Goal: Information Seeking & Learning: Learn about a topic

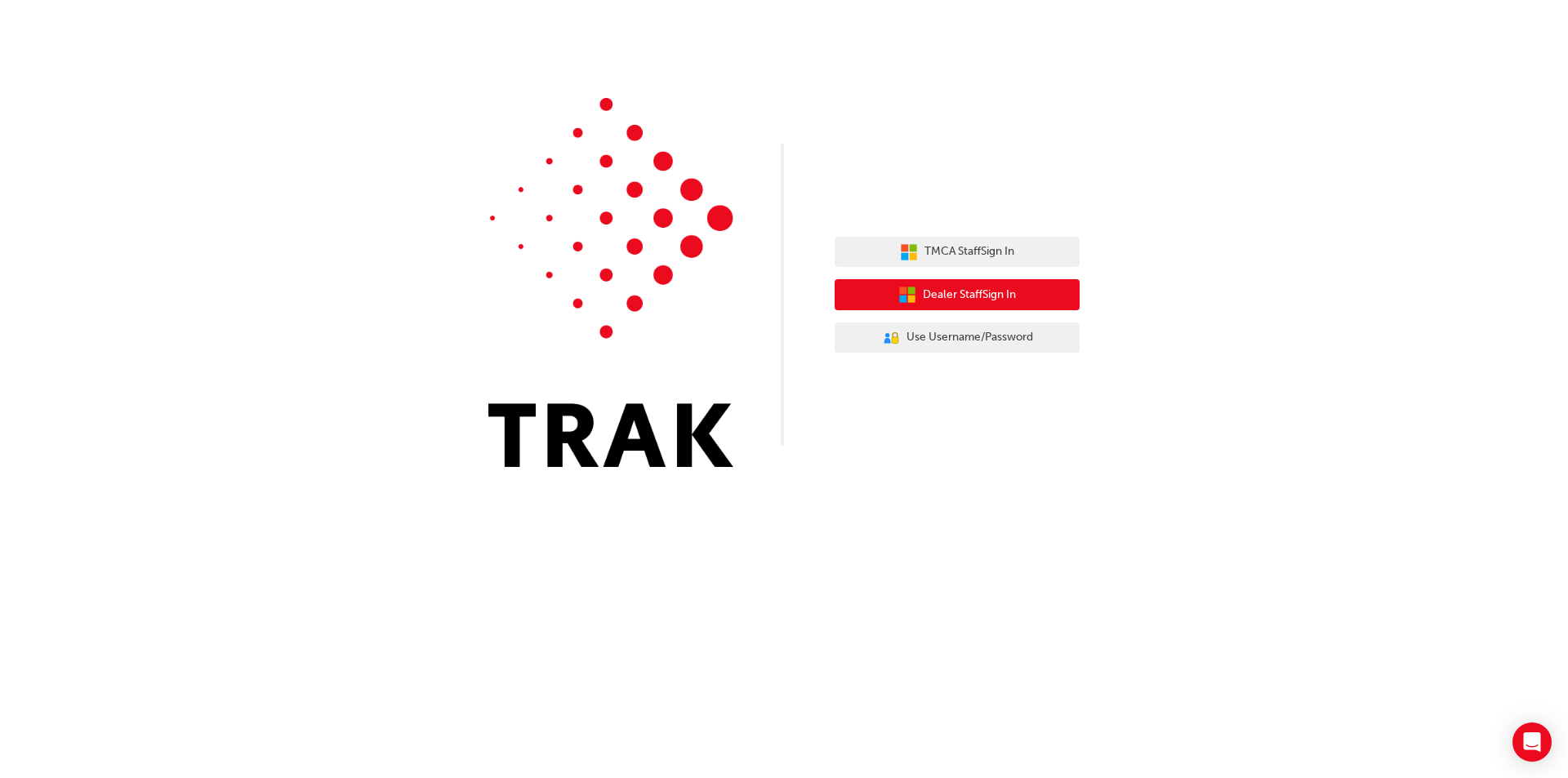
click at [980, 294] on span "Dealer Staff Sign In" at bounding box center [968, 294] width 93 height 19
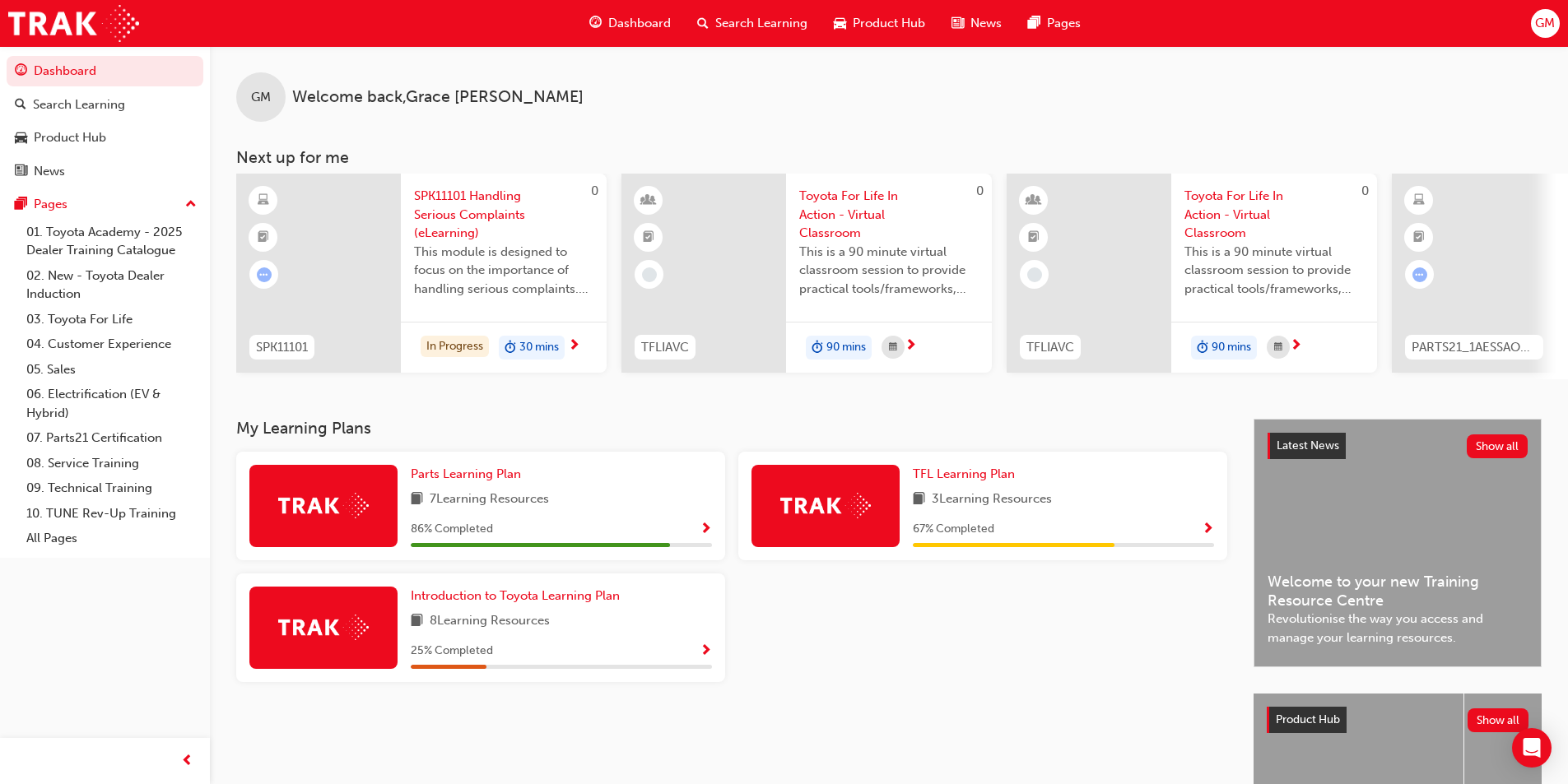
click at [704, 659] on span "Show Progress" at bounding box center [705, 652] width 12 height 15
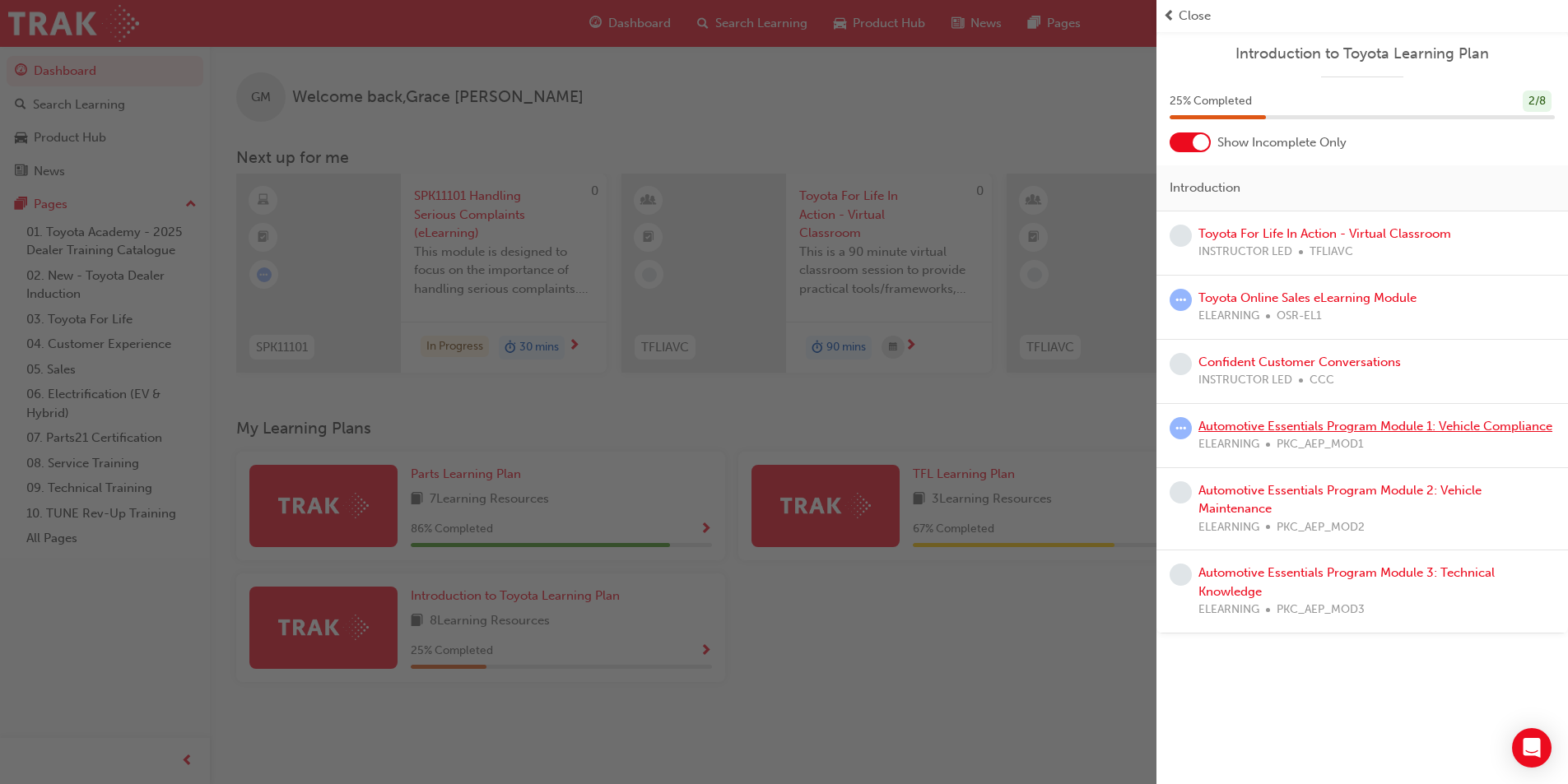
click at [1382, 424] on link "Automotive Essentials Program Module 1: Vehicle Compliance" at bounding box center [1376, 426] width 354 height 15
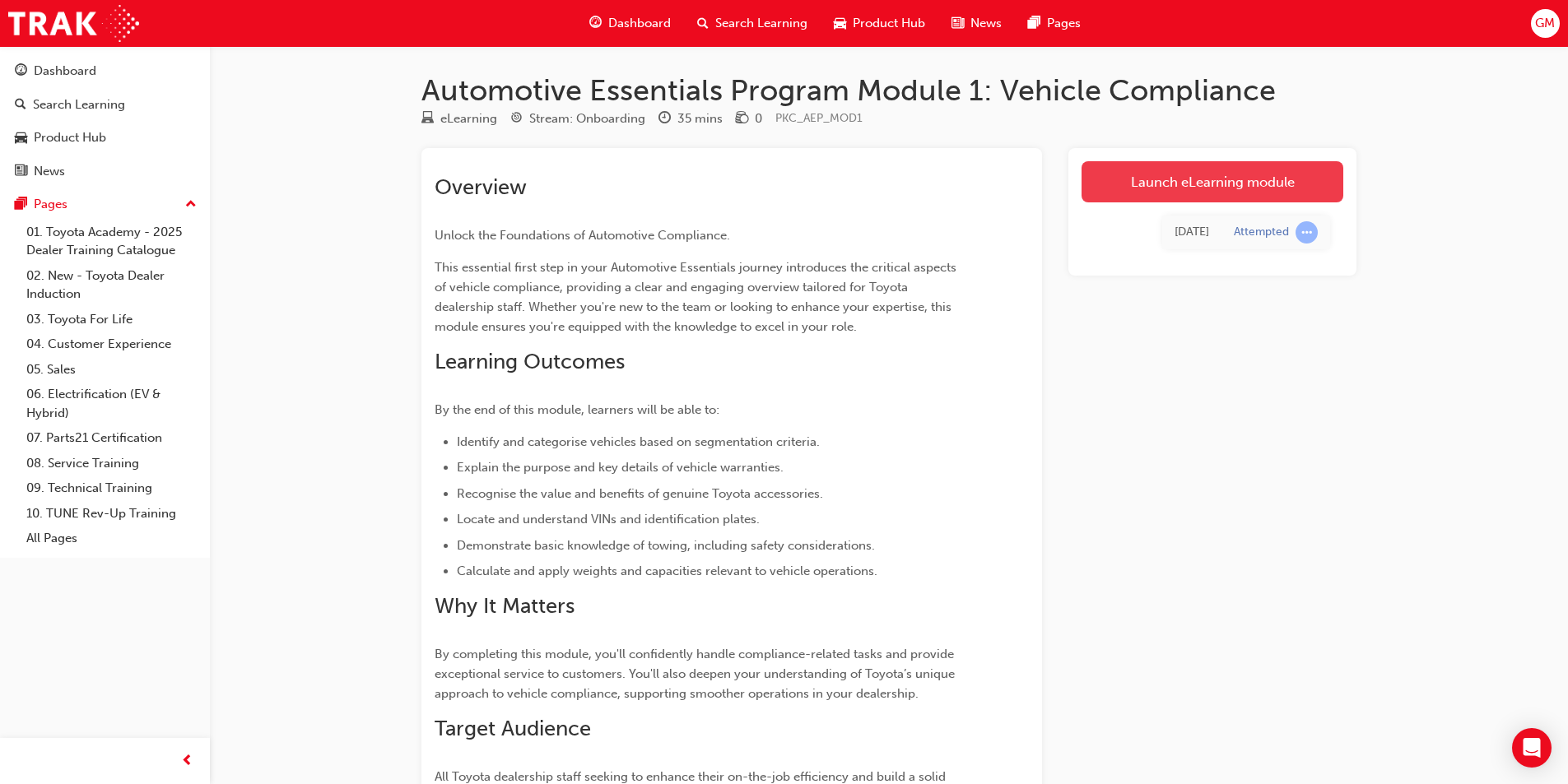
click at [1221, 189] on link "Launch eLearning module" at bounding box center [1213, 182] width 262 height 42
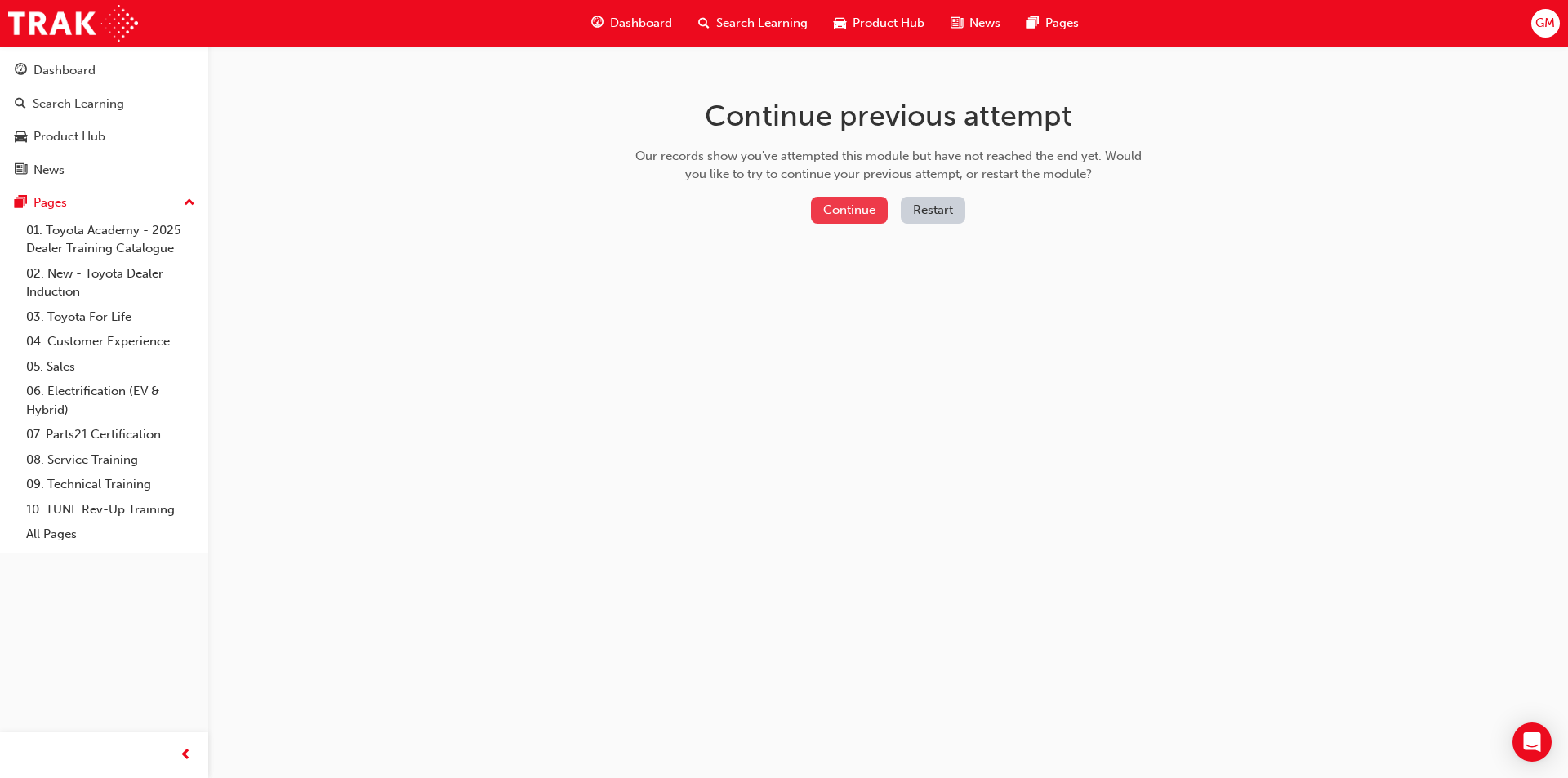
click at [853, 215] on button "Continue" at bounding box center [849, 210] width 77 height 26
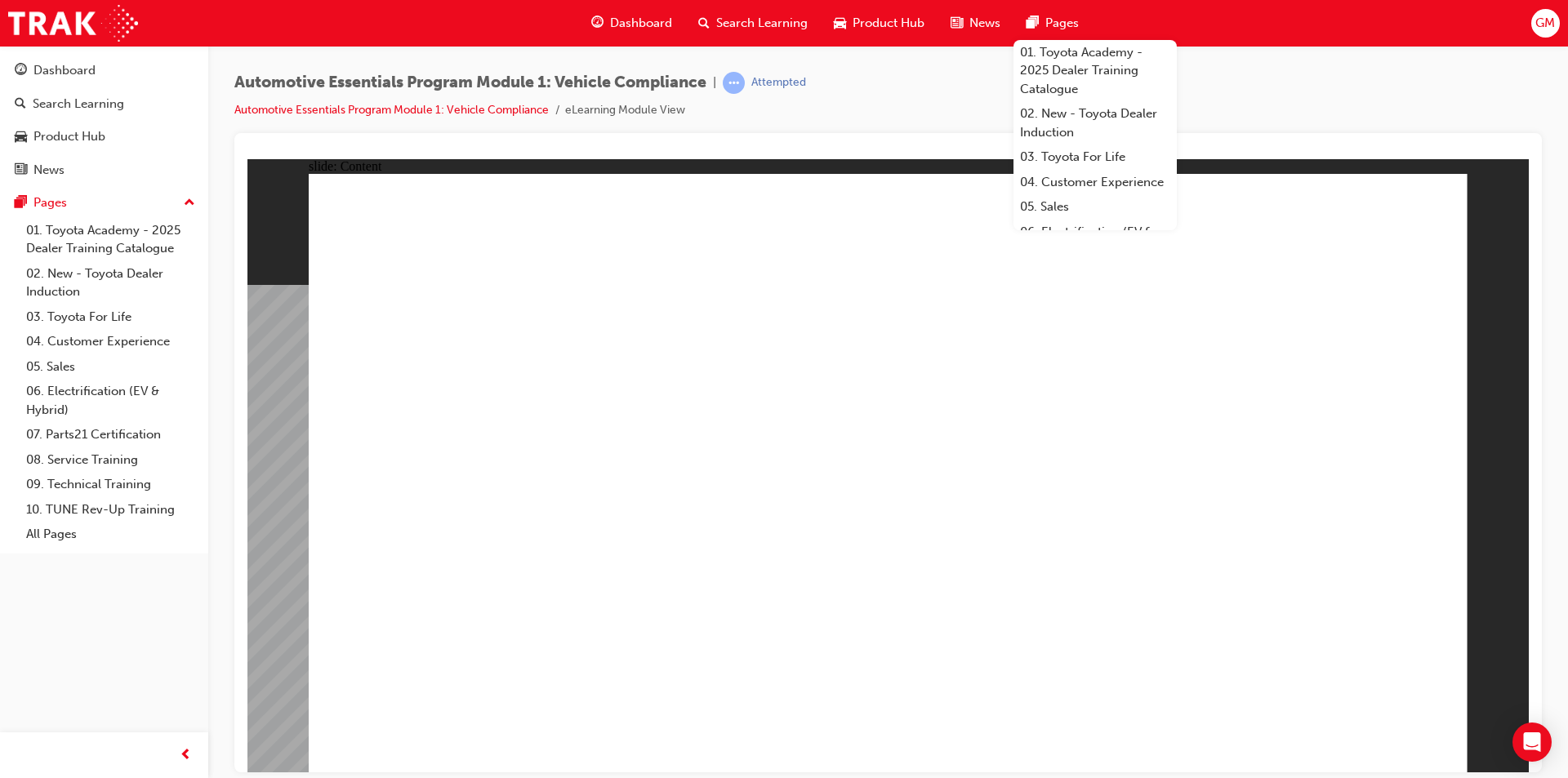
click at [1425, 110] on div "Automotive Essentials Program Module 1: Vehicle Compliance | Attempted Automoti…" at bounding box center [888, 102] width 1307 height 61
click at [1312, 102] on div "Automotive Essentials Program Module 1: Vehicle Compliance | Attempted Automoti…" at bounding box center [888, 102] width 1307 height 61
click at [1269, 31] on div "Dashboard Search Learning Product Hub News Pages 01. Toyota Academy - 2025 Deal…" at bounding box center [784, 23] width 1568 height 46
click at [1312, 77] on div "Automotive Essentials Program Module 1: Vehicle Compliance | Attempted Automoti…" at bounding box center [888, 102] width 1307 height 61
click at [1283, 31] on div "Dashboard Search Learning Product Hub News Pages 01. Toyota Academy - 2025 Deal…" at bounding box center [784, 23] width 1568 height 46
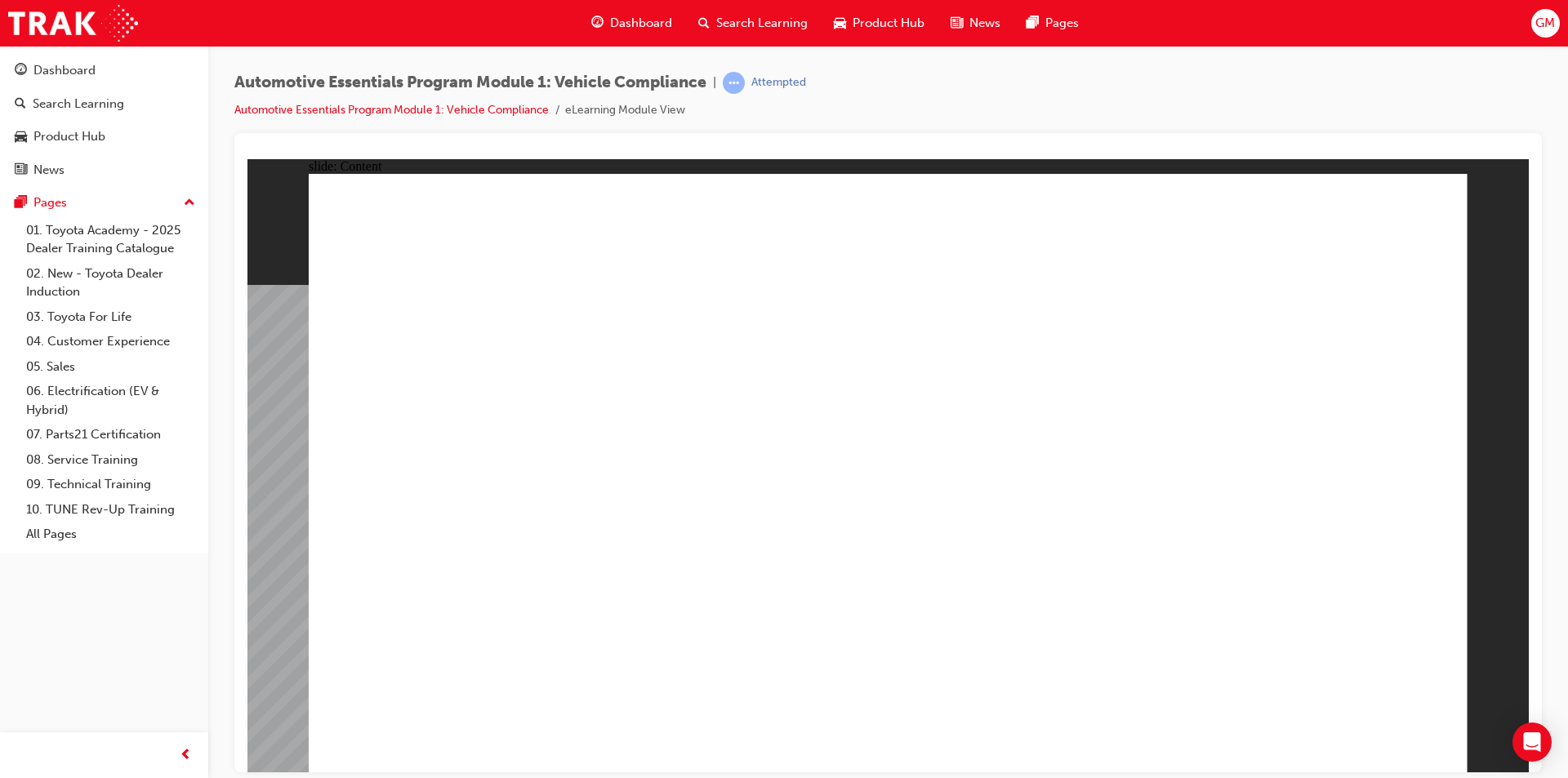
drag, startPoint x: 1394, startPoint y: 212, endPoint x: 1436, endPoint y: 203, distance: 43.0
